Goal: Task Accomplishment & Management: Use online tool/utility

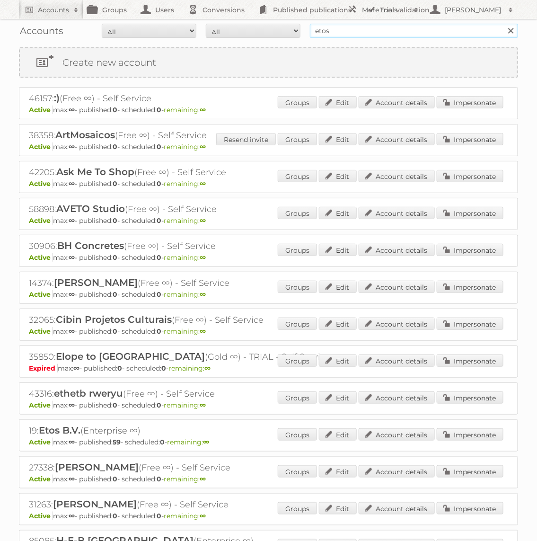
click at [377, 26] on input "etos" at bounding box center [414, 31] width 208 height 14
click at [354, 29] on input "etos" at bounding box center [414, 31] width 208 height 14
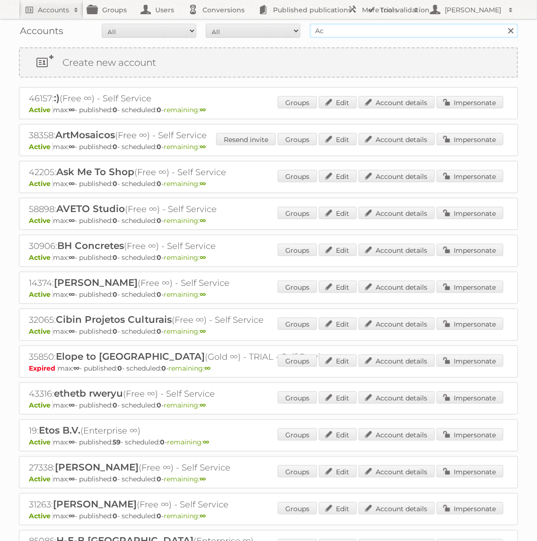
type input "Action"
click at [503, 24] on input "Search" at bounding box center [510, 31] width 14 height 14
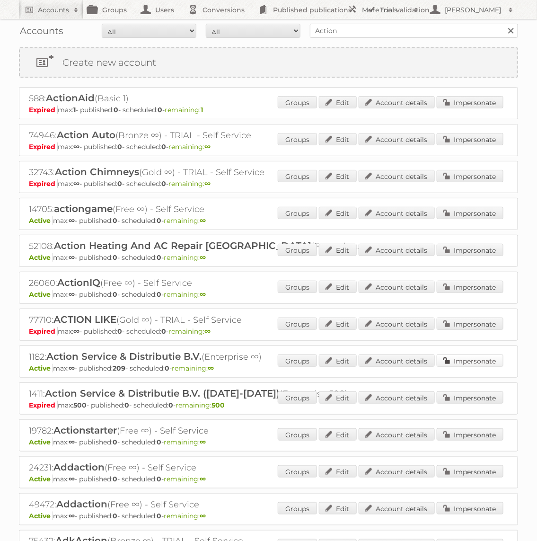
click at [502, 356] on link "Impersonate" at bounding box center [470, 360] width 67 height 12
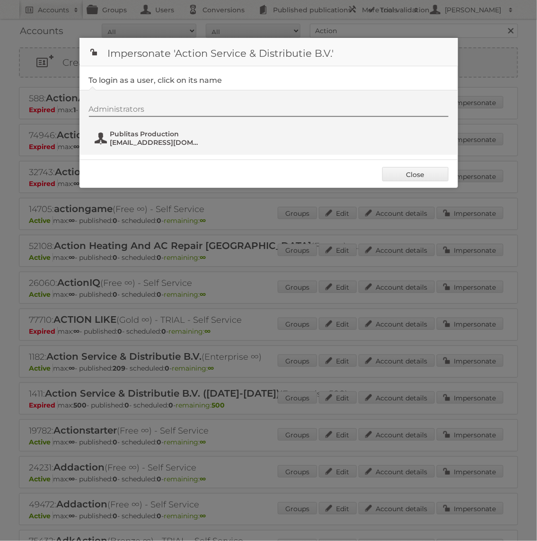
click at [175, 133] on span "Publitas Production" at bounding box center [156, 134] width 92 height 9
